Goal: Check status: Check status

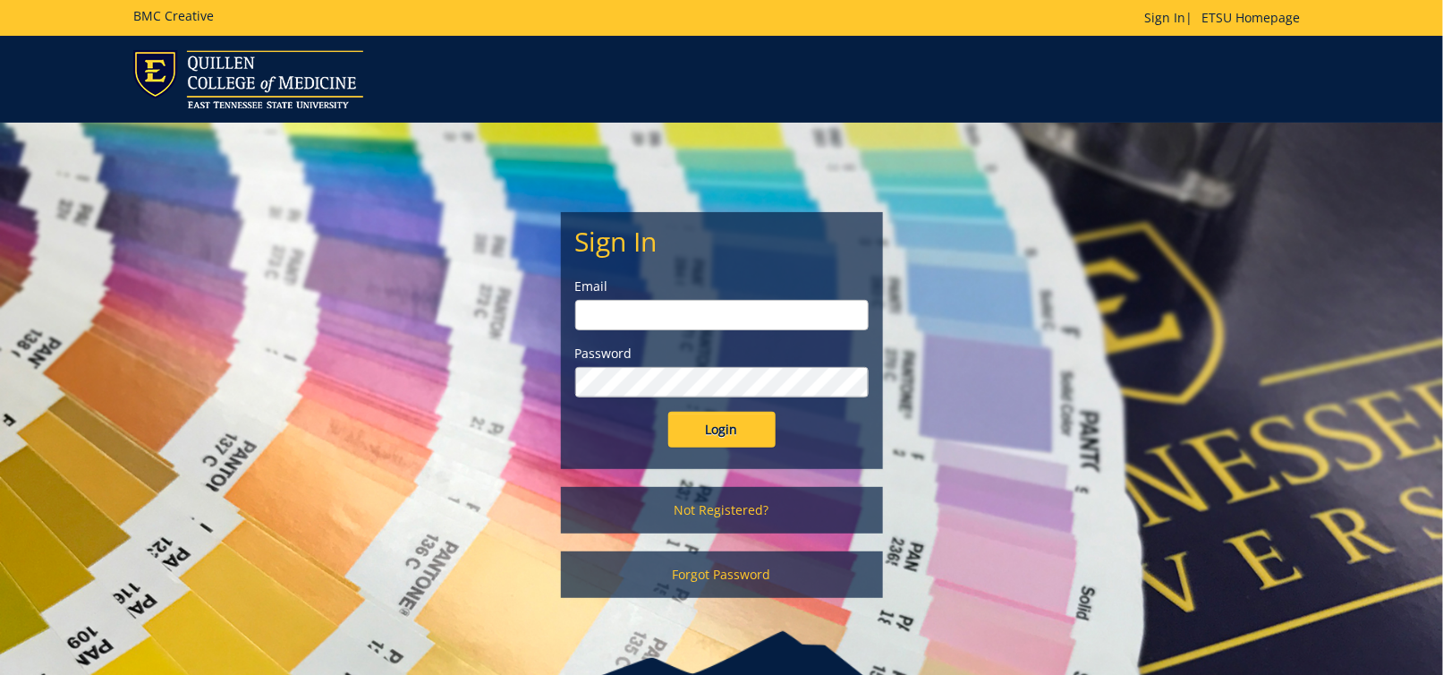
click at [737, 330] on form "Sign In Email Password Login" at bounding box center [721, 336] width 293 height 221
click at [735, 309] on input "email" at bounding box center [721, 315] width 293 height 30
drag, startPoint x: 1432, startPoint y: 146, endPoint x: 1417, endPoint y: 142, distance: 15.6
click at [1432, 146] on div "Sign In Email Password Login Not Registered? Forgot Password" at bounding box center [721, 406] width 1443 height 566
click at [1146, 21] on link "Sign In" at bounding box center [1165, 17] width 41 height 17
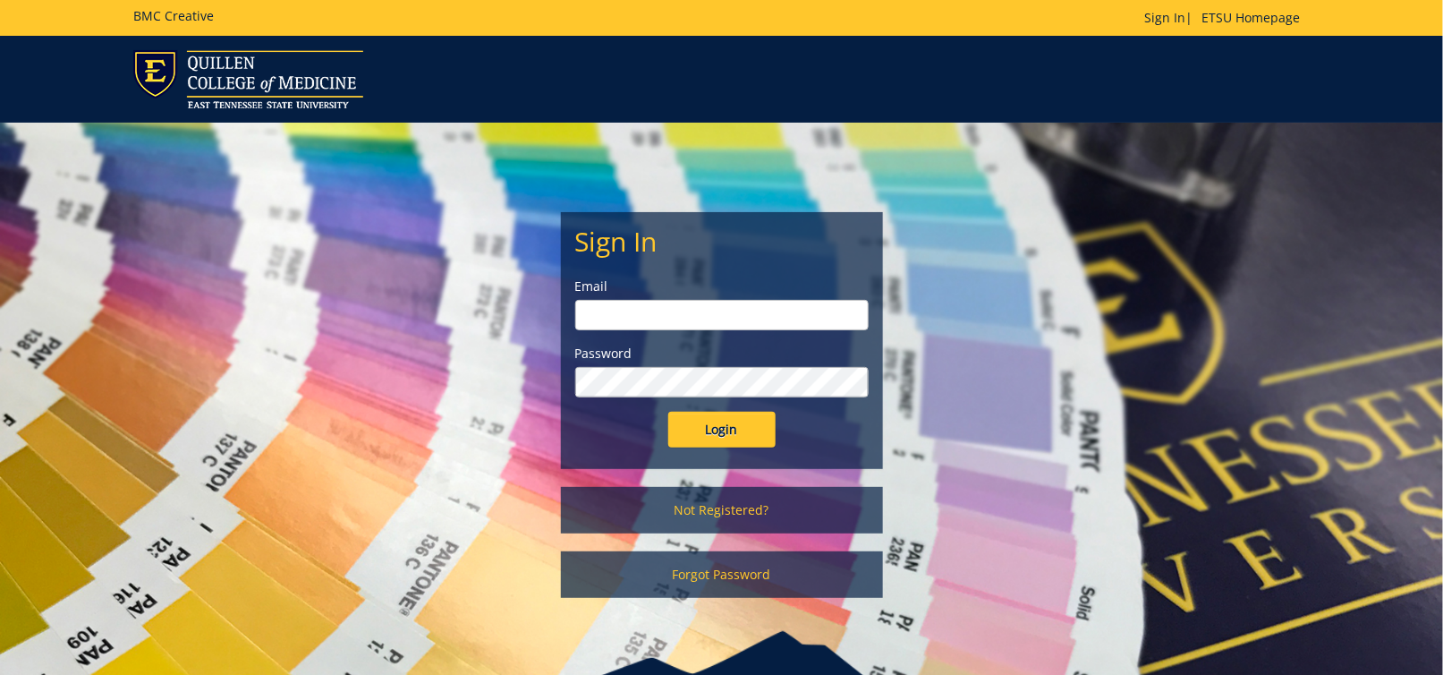
type input "[EMAIL_ADDRESS][DOMAIN_NAME]"
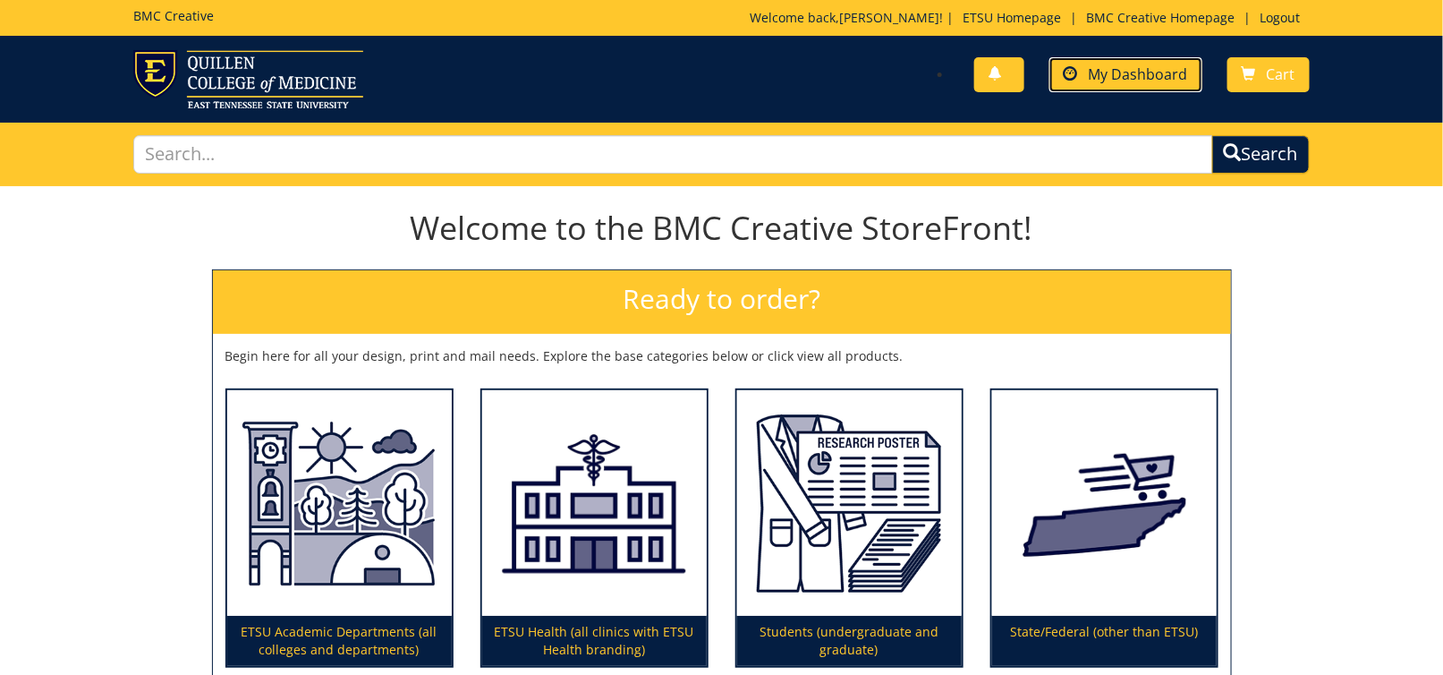
click at [1078, 72] on span at bounding box center [1071, 74] width 14 height 14
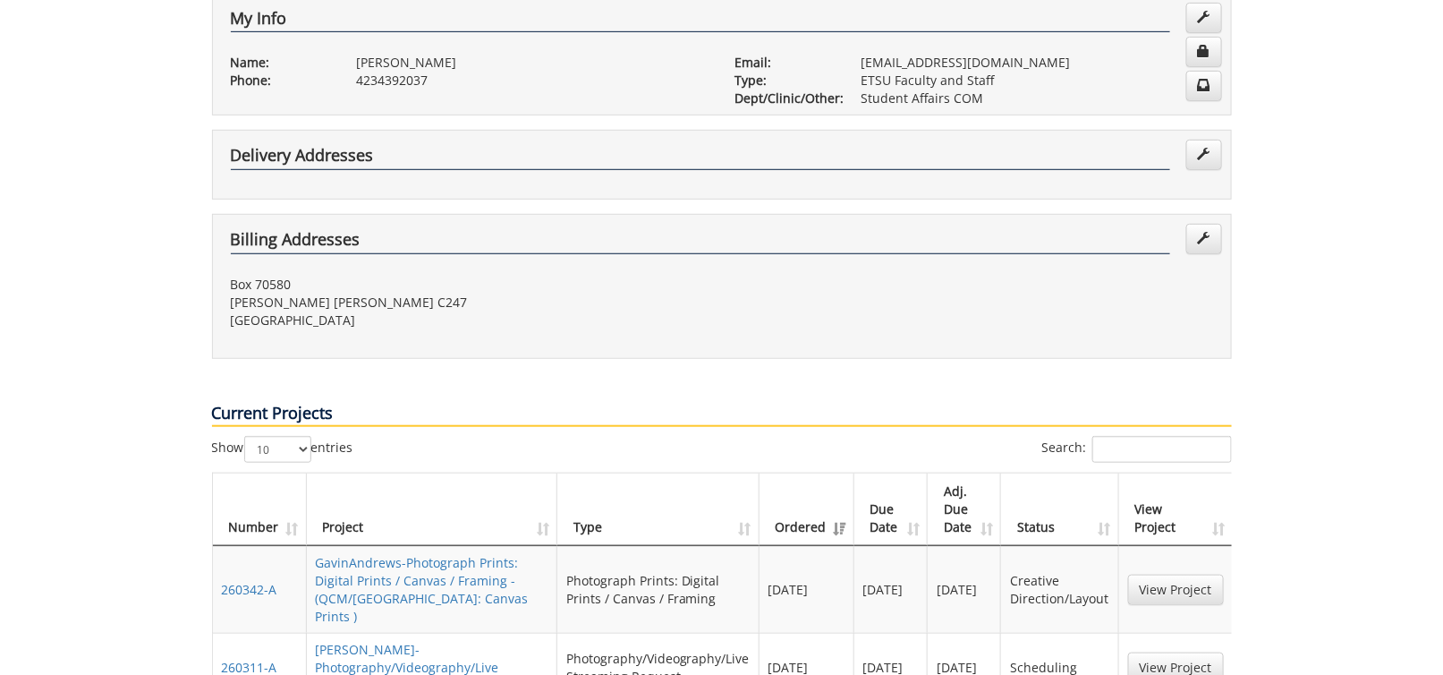
scroll to position [447, 0]
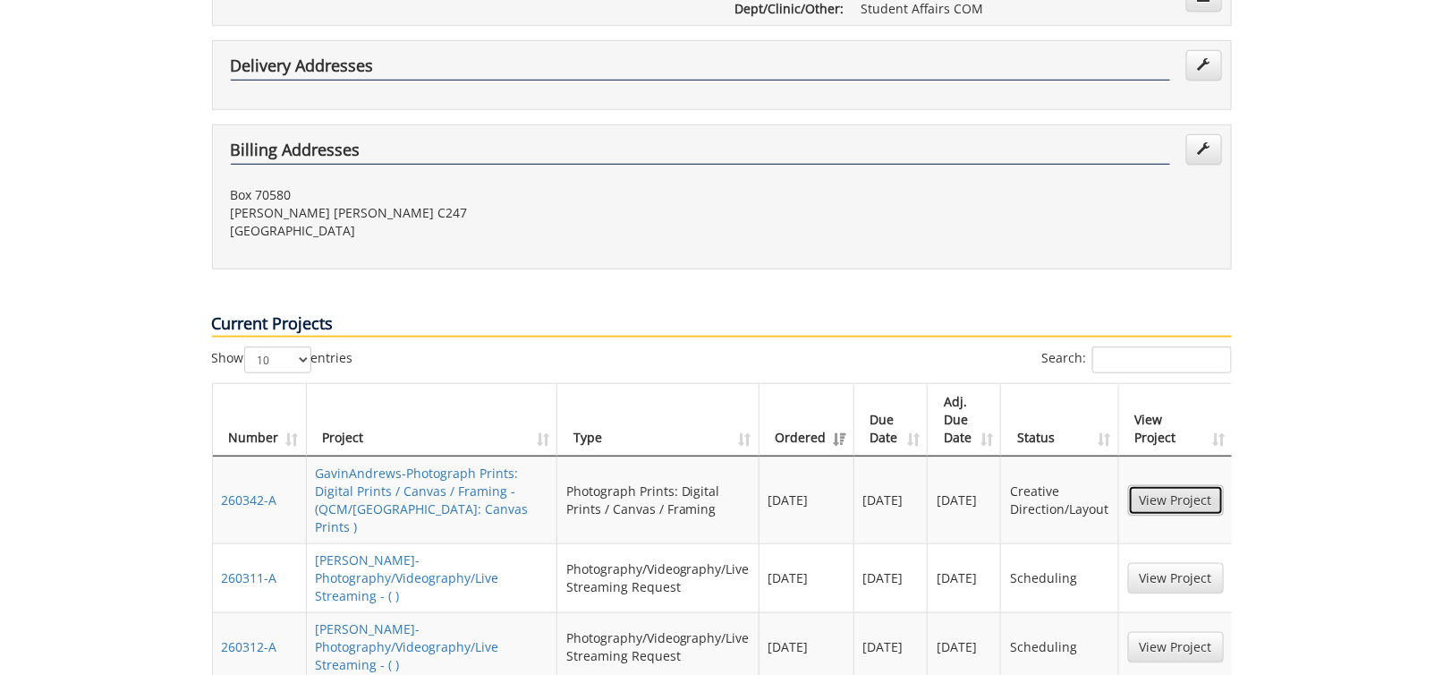
click at [1187, 485] on link "View Project" at bounding box center [1176, 500] width 96 height 30
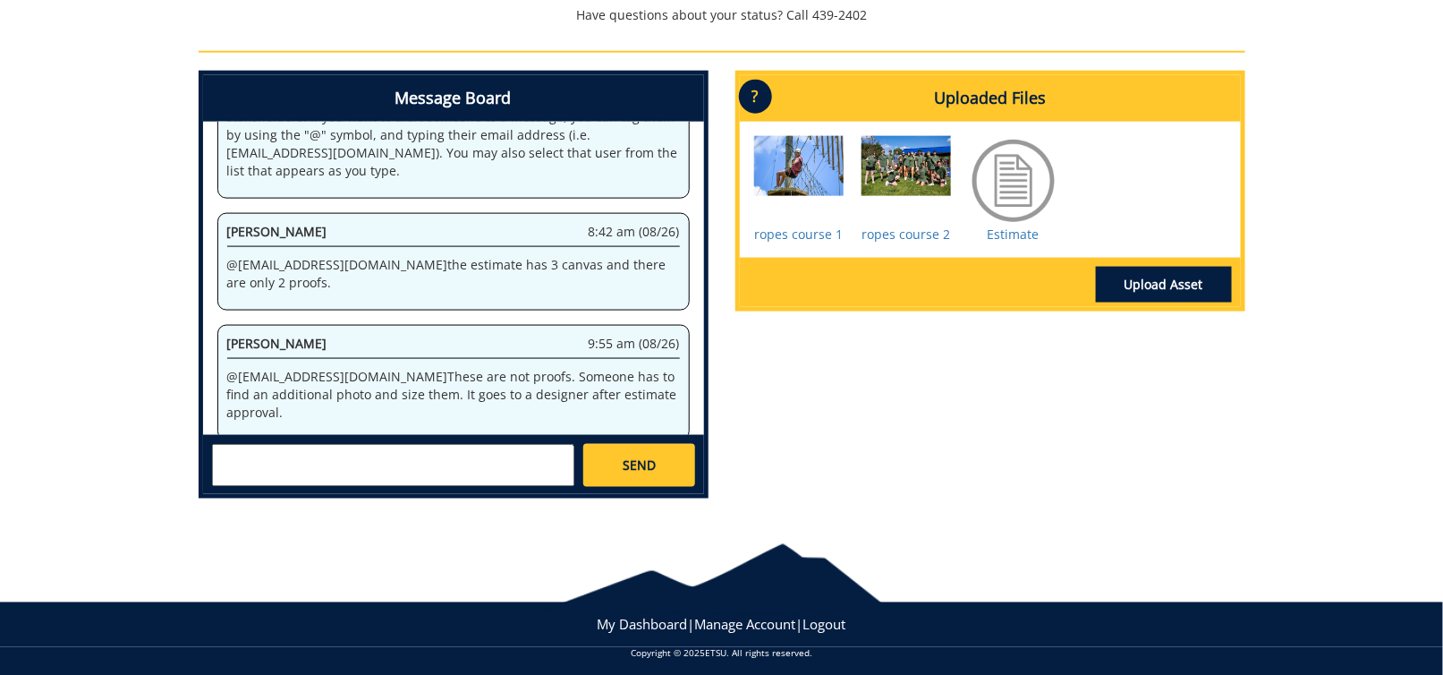
scroll to position [814, 0]
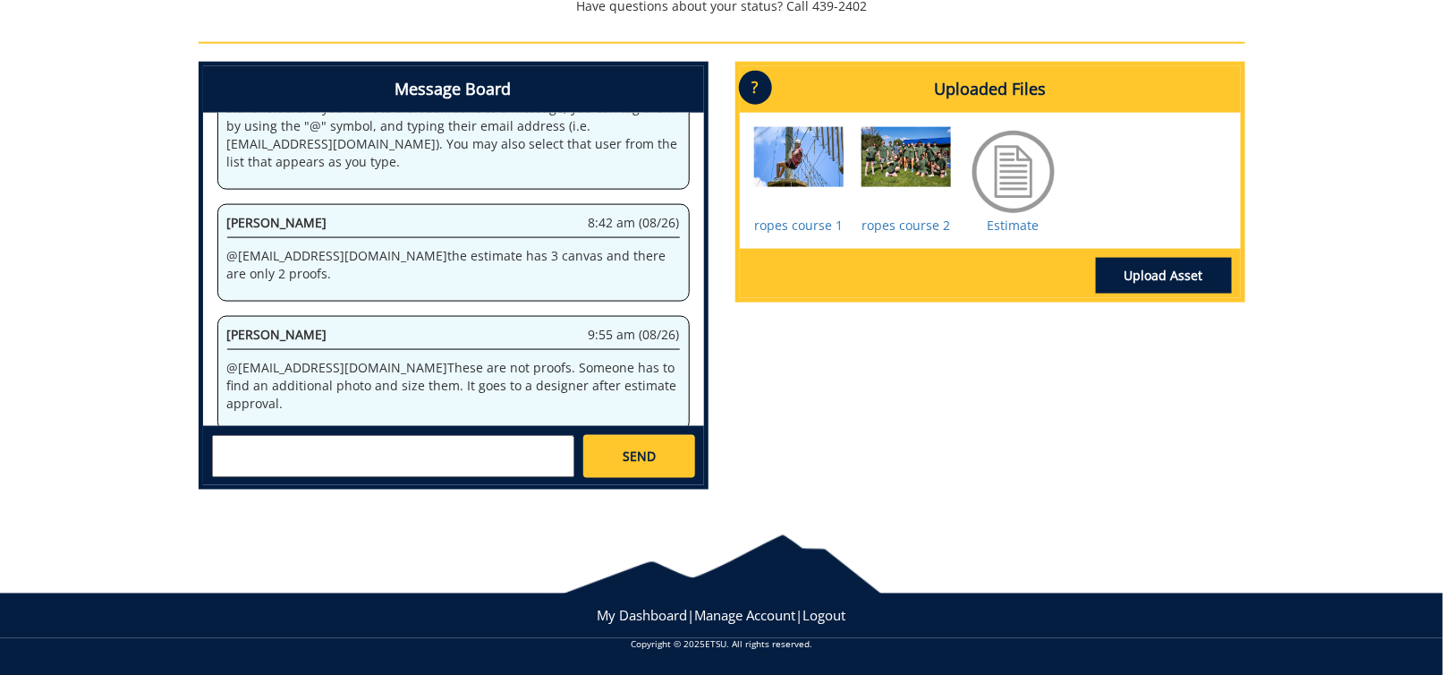
click at [901, 407] on div "Message Board System 10:40 am (08/22) Welcome to the Project Messenger. All mes…" at bounding box center [722, 283] width 1074 height 442
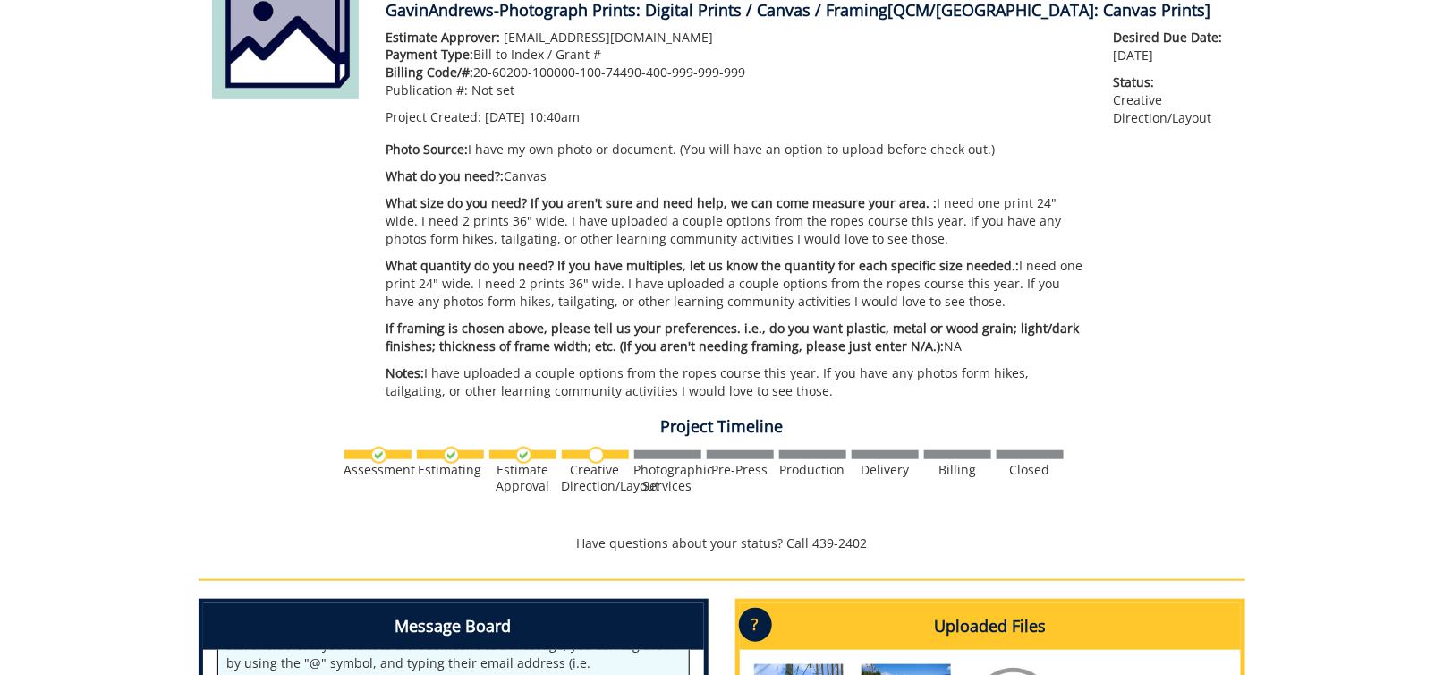
scroll to position [0, 0]
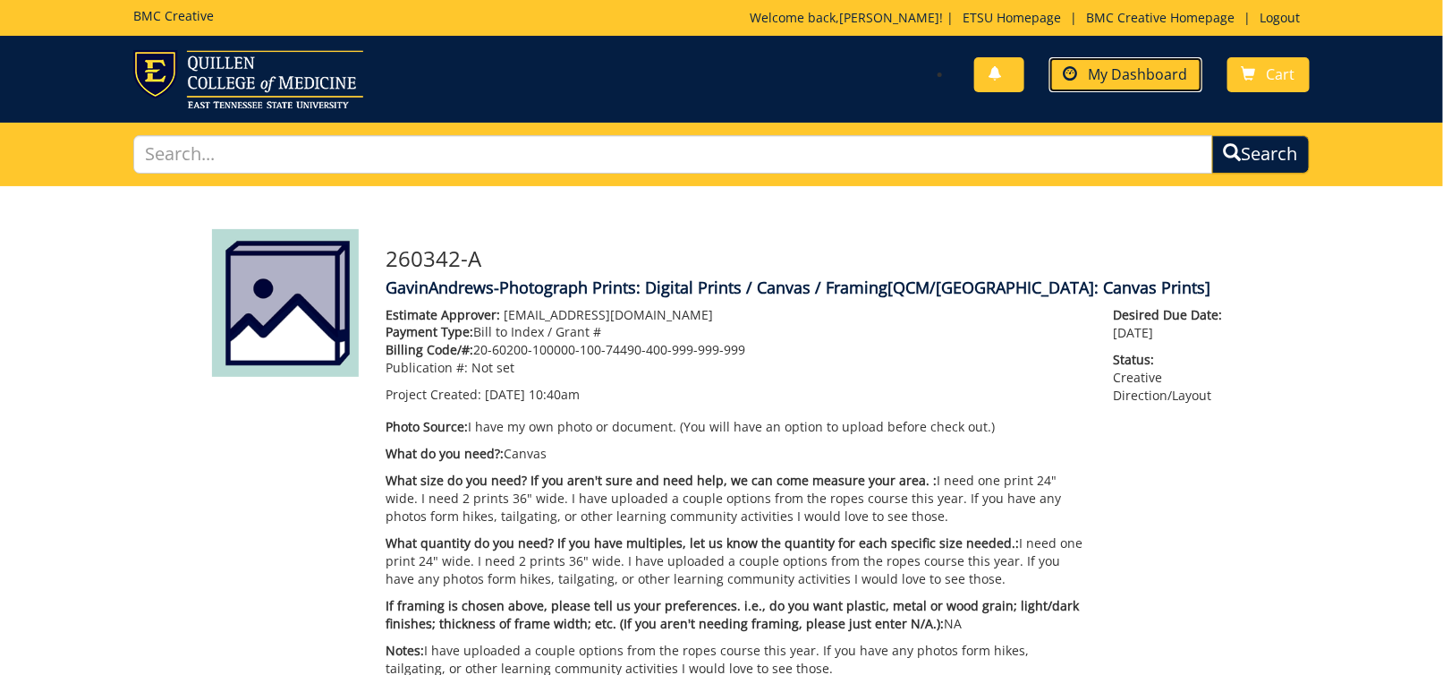
drag, startPoint x: 1126, startPoint y: 74, endPoint x: 1133, endPoint y: 82, distance: 10.2
click at [1126, 74] on span "My Dashboard" at bounding box center [1138, 74] width 99 height 20
